Goal: Task Accomplishment & Management: Use online tool/utility

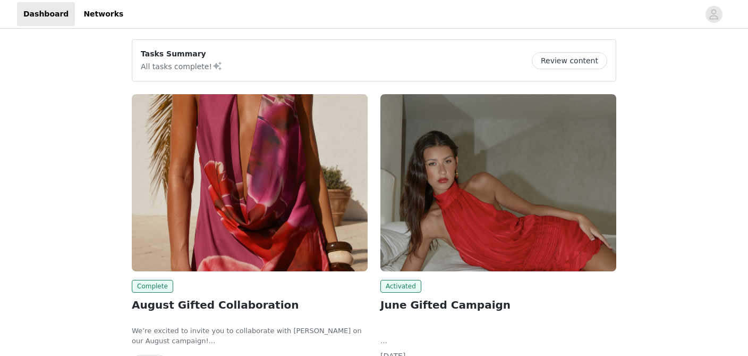
click at [242, 220] on img at bounding box center [250, 182] width 236 height 177
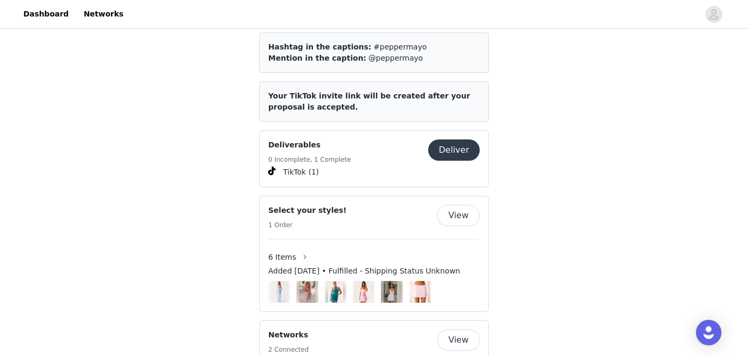
scroll to position [611, 0]
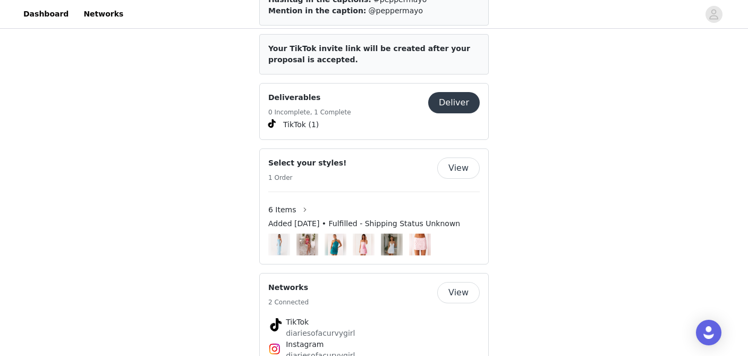
click at [463, 100] on button "Deliver" at bounding box center [454, 102] width 52 height 21
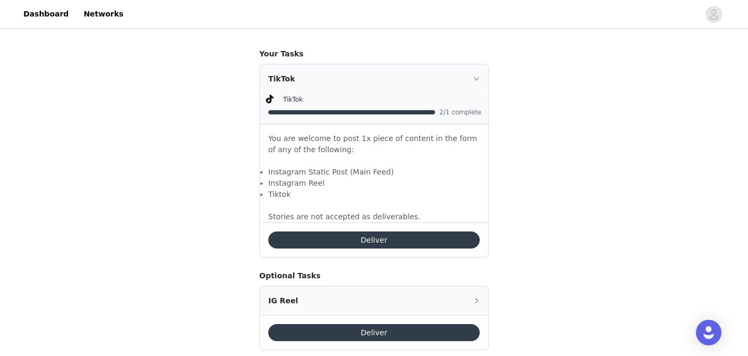
scroll to position [672, 0]
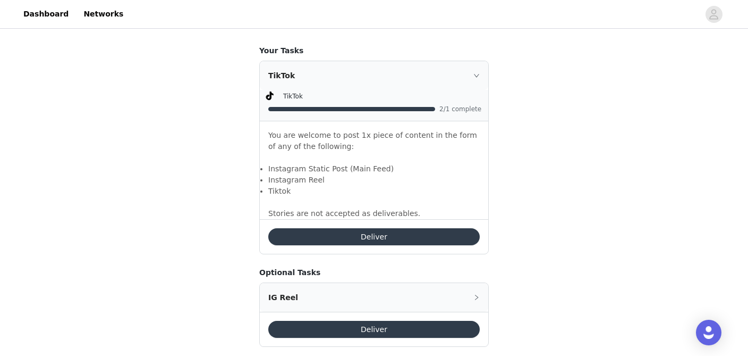
click at [344, 238] on button "Deliver" at bounding box center [374, 236] width 212 height 17
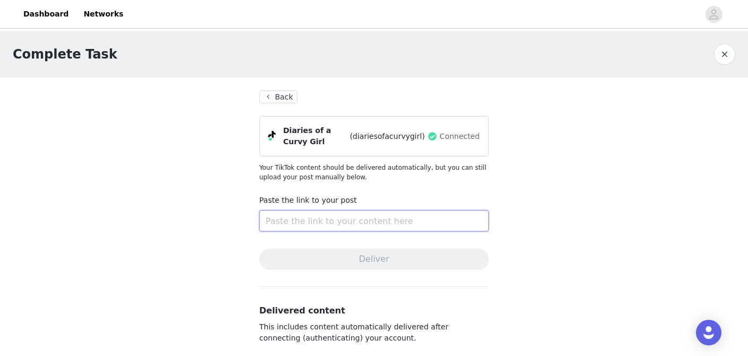
click at [288, 223] on input "text" at bounding box center [374, 220] width 230 height 21
paste input "[URL][DOMAIN_NAME]"
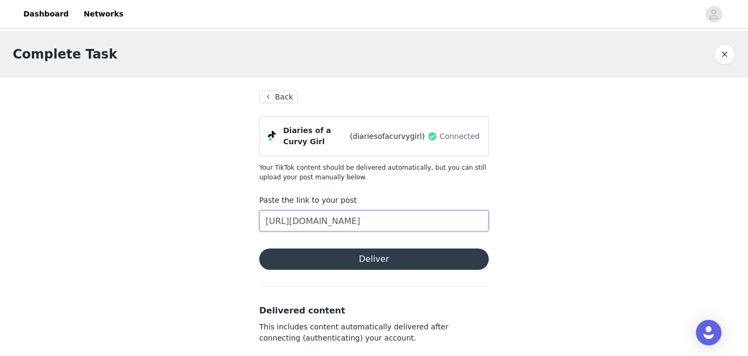
scroll to position [0, 77]
type input "[URL][DOMAIN_NAME]"
click at [349, 260] on button "Deliver" at bounding box center [374, 258] width 230 height 21
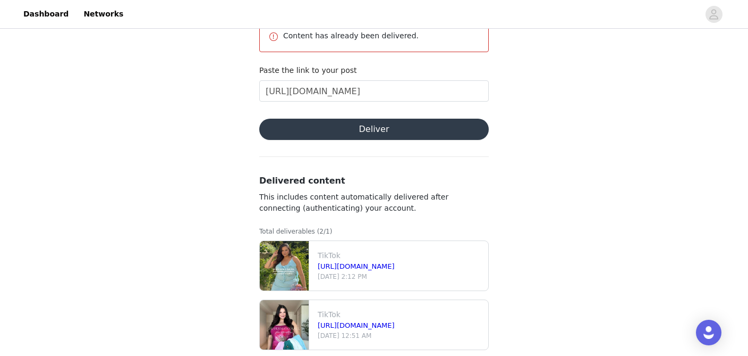
scroll to position [189, 0]
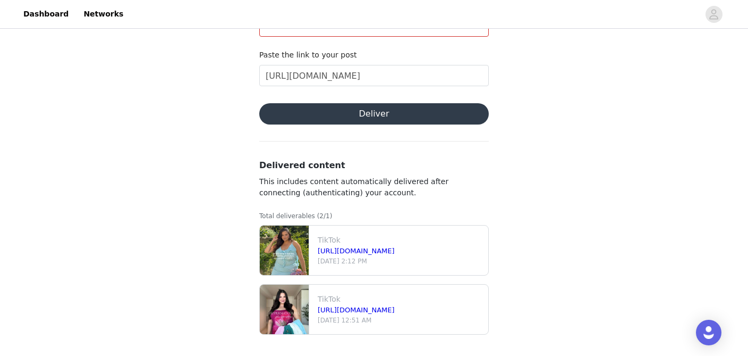
click at [548, 228] on div "Complete Task Back Diaries of a Curvy Girl (diariesofacurvygirl) Connected Your…" at bounding box center [374, 98] width 748 height 513
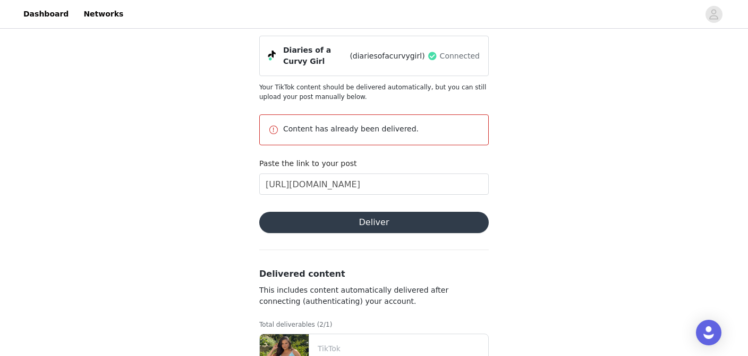
scroll to position [0, 0]
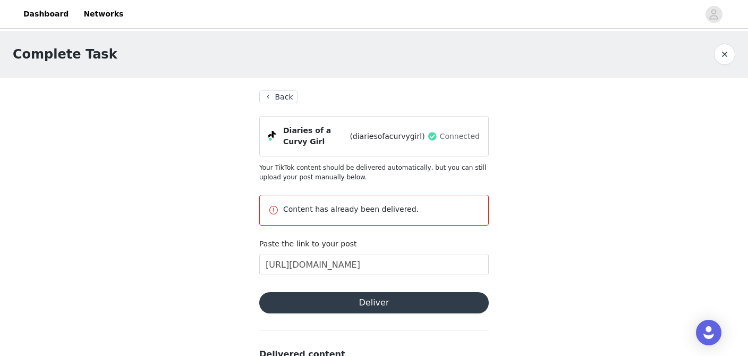
click at [284, 99] on button "Back" at bounding box center [278, 96] width 38 height 13
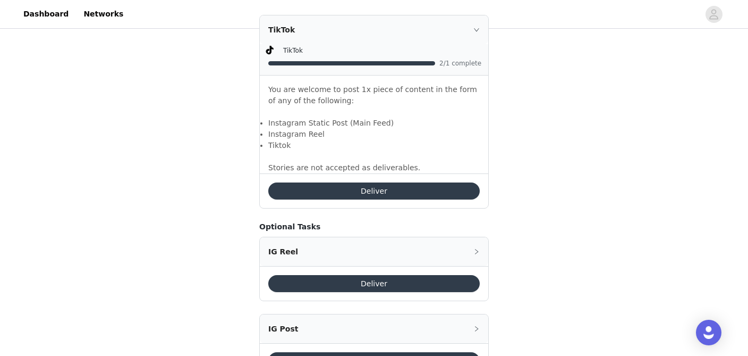
scroll to position [767, 0]
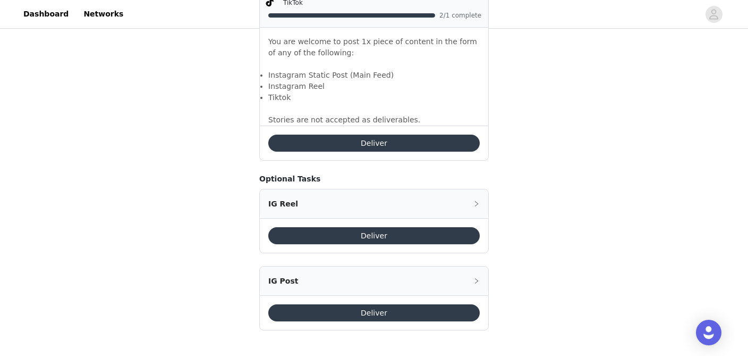
click at [361, 314] on button "Deliver" at bounding box center [374, 312] width 212 height 17
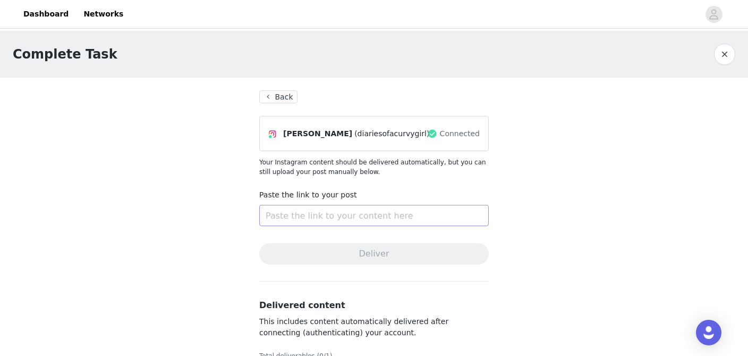
scroll to position [48, 0]
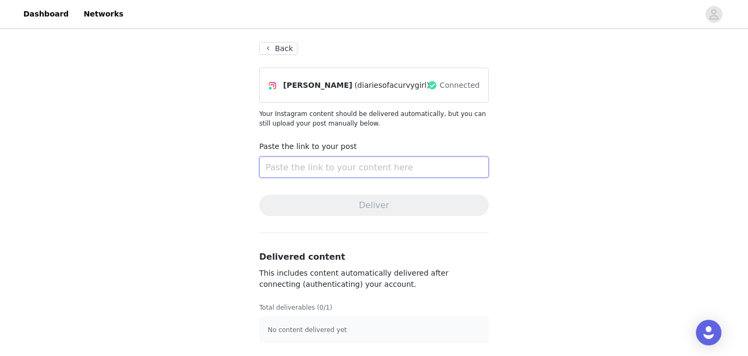
click at [293, 164] on input "text" at bounding box center [374, 166] width 230 height 21
paste input "[URL][DOMAIN_NAME]"
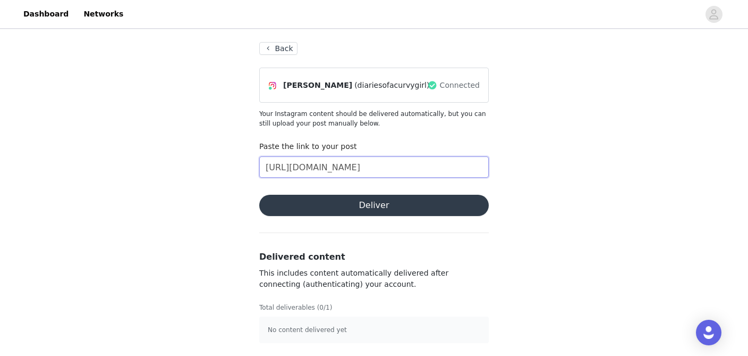
scroll to position [0, 13]
type input "[URL][DOMAIN_NAME]"
click at [339, 209] on button "Deliver" at bounding box center [374, 205] width 230 height 21
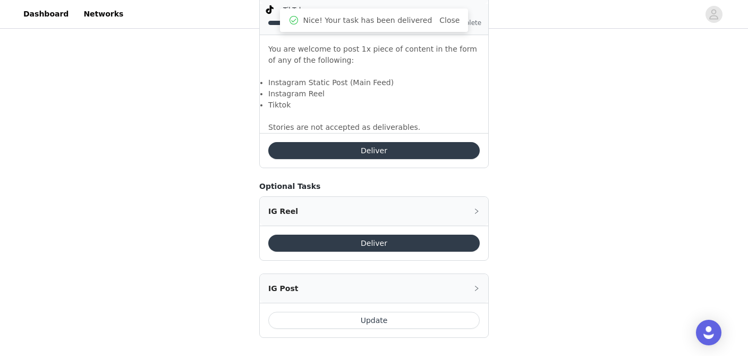
scroll to position [767, 0]
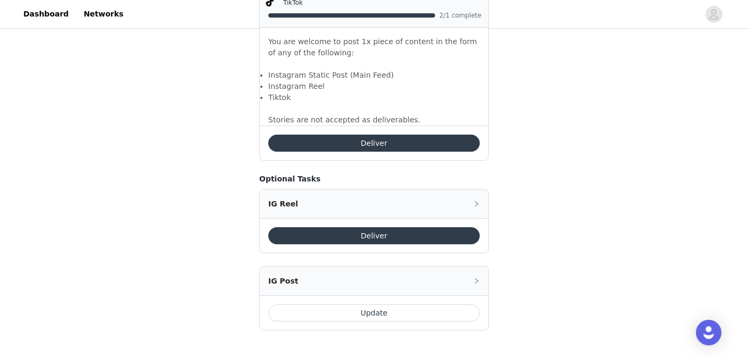
click at [316, 310] on button "Update" at bounding box center [374, 312] width 212 height 17
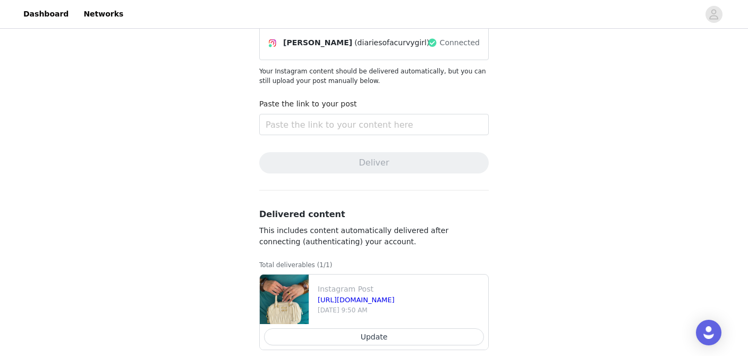
scroll to position [96, 0]
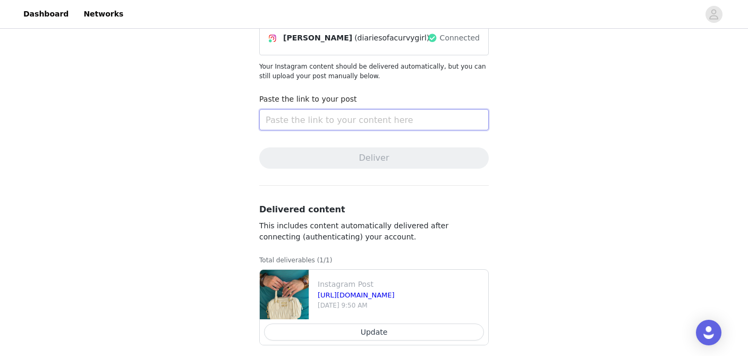
click at [297, 125] on input "text" at bounding box center [374, 119] width 230 height 21
paste input "[URL][DOMAIN_NAME]"
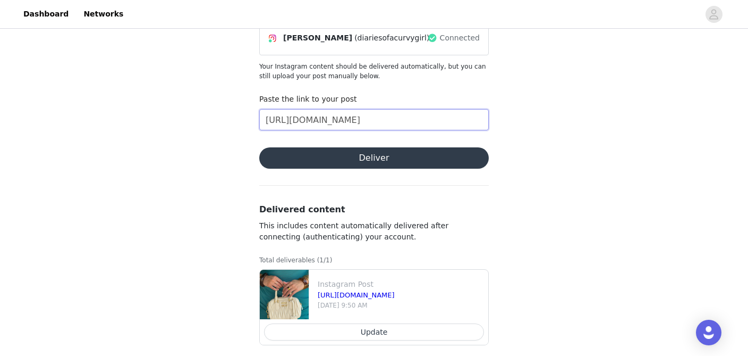
type input "[URL][DOMAIN_NAME]"
click at [359, 159] on button "Deliver" at bounding box center [374, 157] width 230 height 21
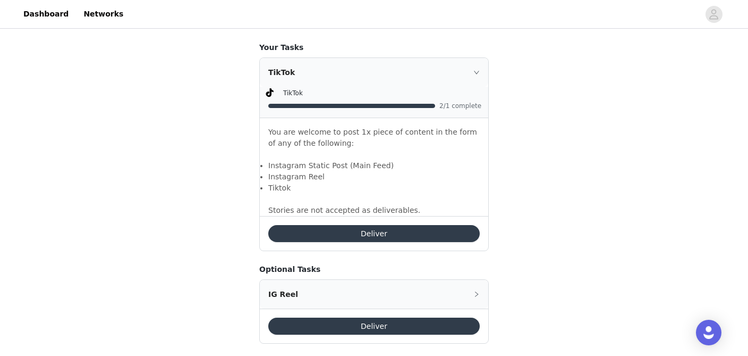
scroll to position [767, 0]
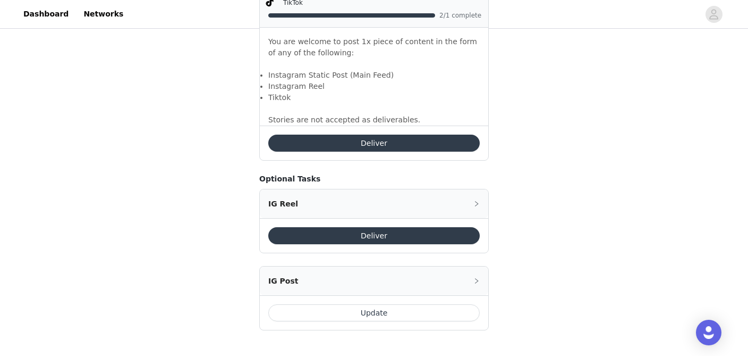
click at [430, 285] on div "IG Post" at bounding box center [374, 280] width 229 height 29
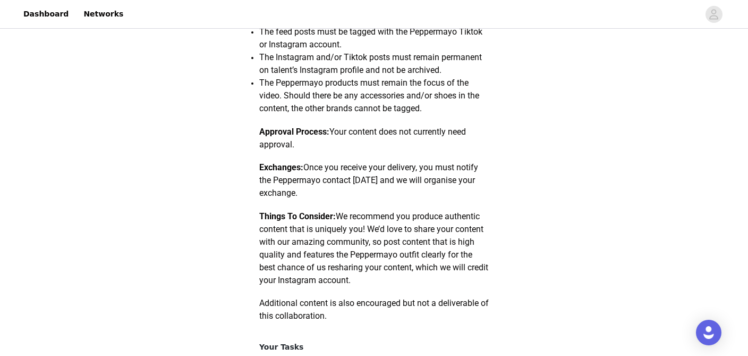
scroll to position [0, 0]
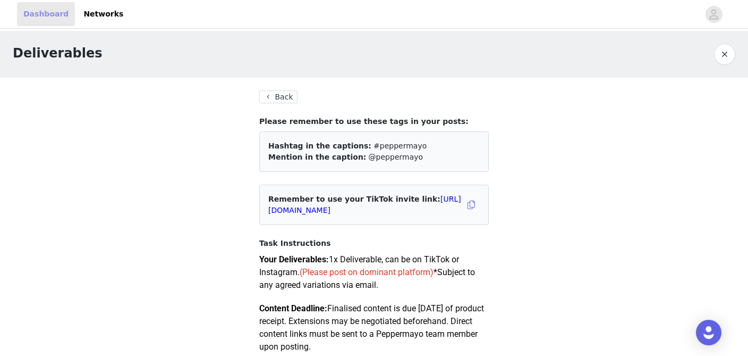
click at [35, 22] on link "Dashboard" at bounding box center [46, 14] width 58 height 24
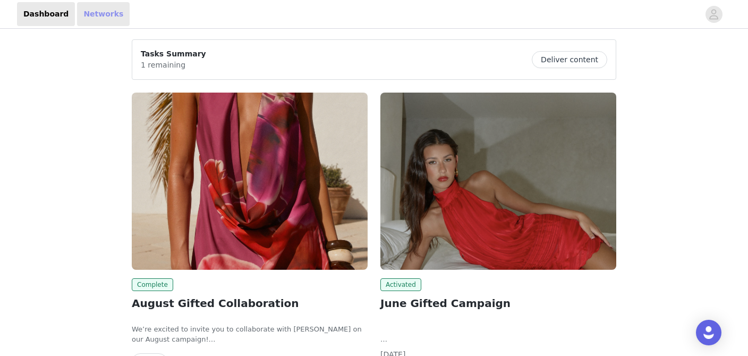
click at [91, 11] on link "Networks" at bounding box center [103, 14] width 53 height 24
